Goal: Entertainment & Leisure: Consume media (video, audio)

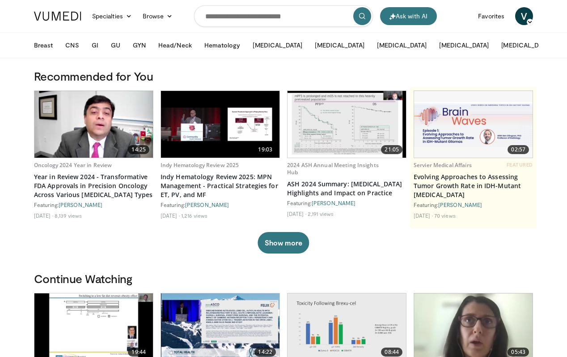
scroll to position [73, 0]
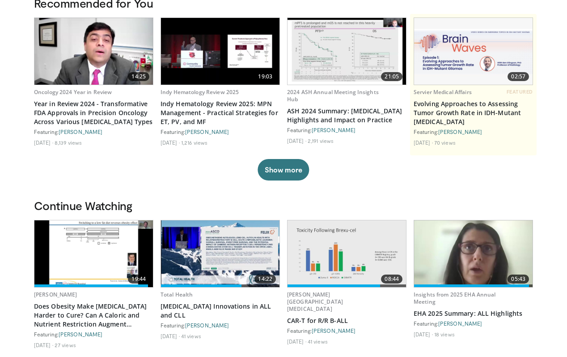
click at [86, 275] on img at bounding box center [93, 253] width 119 height 67
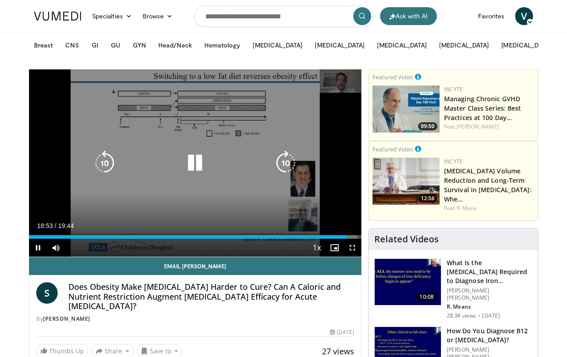
click at [194, 161] on icon "Video Player" at bounding box center [195, 162] width 25 height 25
